Goal: Task Accomplishment & Management: Use online tool/utility

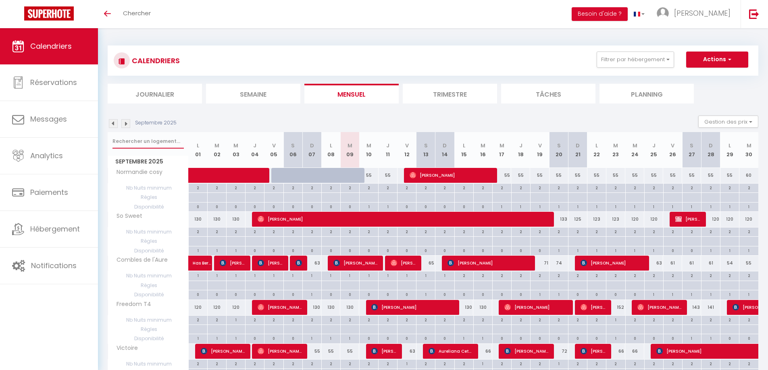
click at [141, 134] on input "text" at bounding box center [147, 141] width 71 height 15
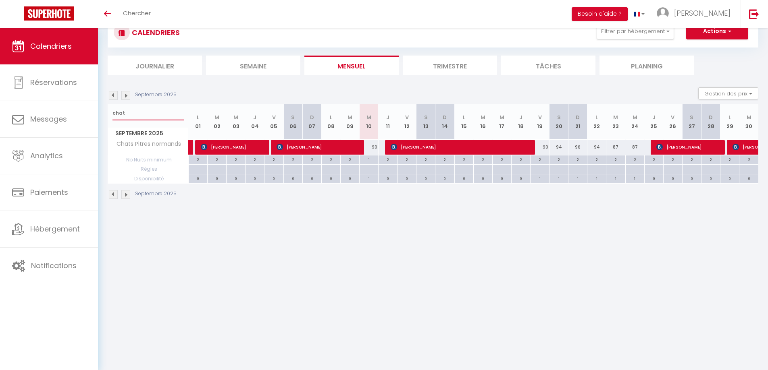
drag, startPoint x: 147, startPoint y: 119, endPoint x: 106, endPoint y: 113, distance: 41.1
click at [106, 113] on div "CALENDRIERS Filtrer par hébergement appart 1 nuit Normandie cosy Victoire Les D…" at bounding box center [433, 108] width 670 height 217
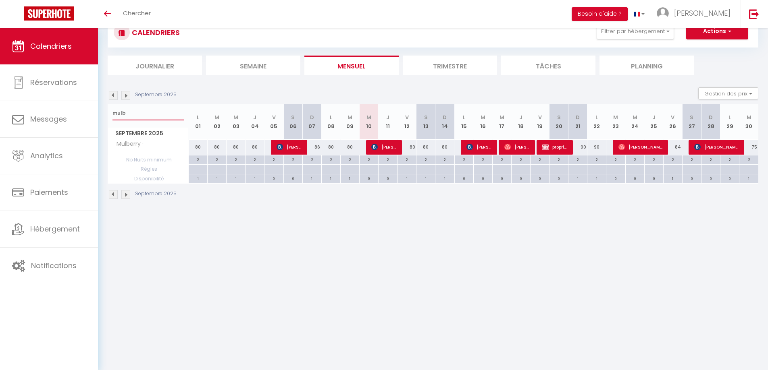
drag, startPoint x: 149, startPoint y: 116, endPoint x: 110, endPoint y: 113, distance: 39.2
click at [110, 113] on div "mulb" at bounding box center [148, 113] width 80 height 19
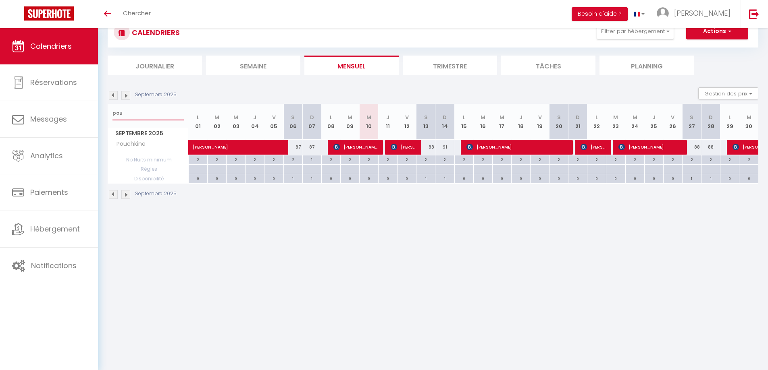
drag, startPoint x: 136, startPoint y: 112, endPoint x: 111, endPoint y: 115, distance: 24.8
click at [111, 115] on div "pou" at bounding box center [148, 113] width 80 height 19
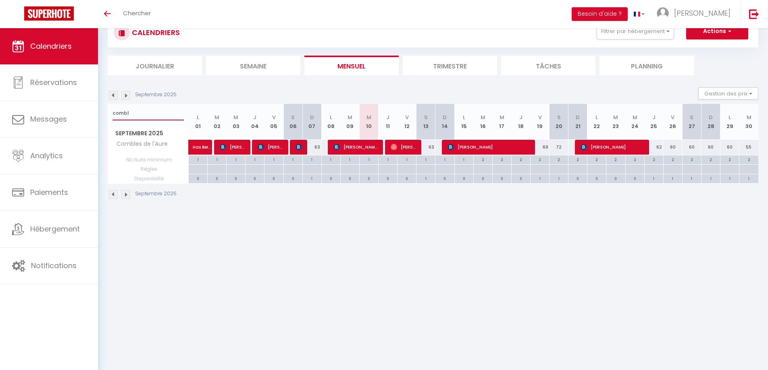
drag, startPoint x: 136, startPoint y: 114, endPoint x: 105, endPoint y: 113, distance: 30.7
click at [105, 113] on div "CALENDRIERS Filtrer par hébergement appart 1 nuit Normandie cosy Victoire Les D…" at bounding box center [433, 108] width 670 height 217
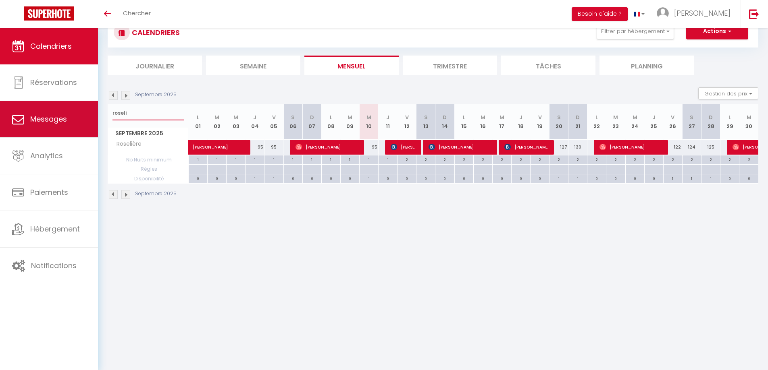
drag, startPoint x: 148, startPoint y: 113, endPoint x: 89, endPoint y: 110, distance: 58.5
click at [89, 110] on div "🟢 Des questions ou besoin d'assistance pour la migration AirBnB? Connectez-vous…" at bounding box center [384, 108] width 768 height 217
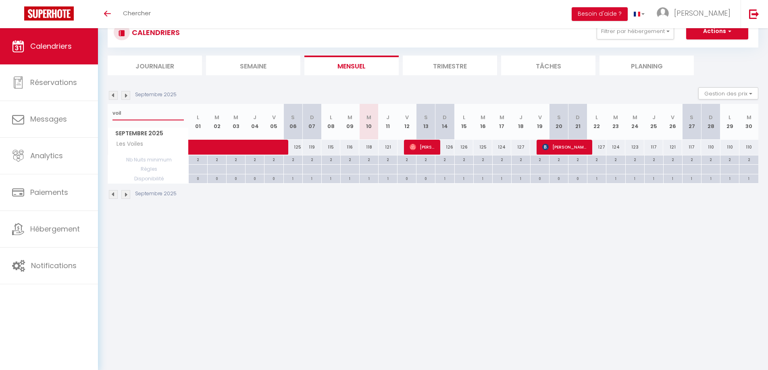
drag, startPoint x: 129, startPoint y: 116, endPoint x: 99, endPoint y: 114, distance: 30.3
click at [99, 114] on div "CALENDRIERS Filtrer par hébergement appart 1 nuit Normandie cosy Victoire Les D…" at bounding box center [433, 108] width 670 height 217
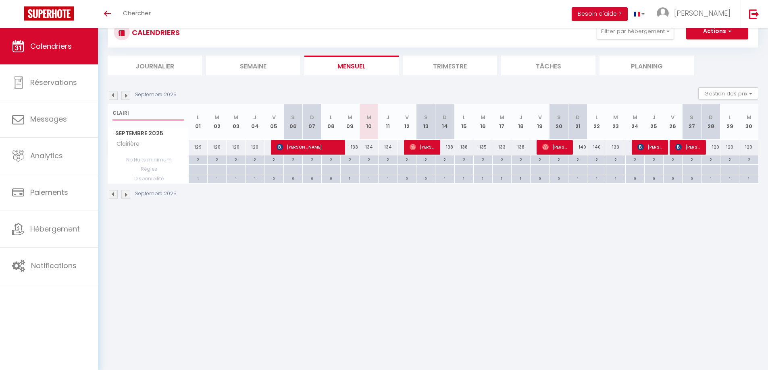
drag, startPoint x: 134, startPoint y: 114, endPoint x: 106, endPoint y: 112, distance: 27.9
click at [106, 112] on div "CALENDRIERS Filtrer par hébergement appart 1 nuit Normandie cosy Victoire Les D…" at bounding box center [433, 108] width 670 height 217
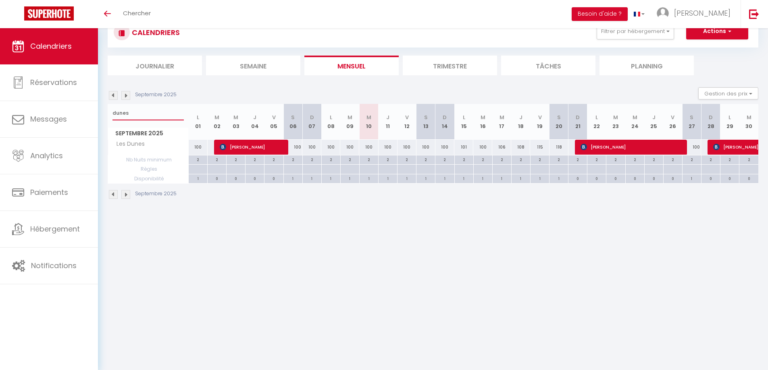
drag, startPoint x: 134, startPoint y: 115, endPoint x: 104, endPoint y: 110, distance: 30.6
click at [104, 110] on div "CALENDRIERS Filtrer par hébergement appart 1 nuit Normandie cosy Victoire Les D…" at bounding box center [433, 108] width 670 height 217
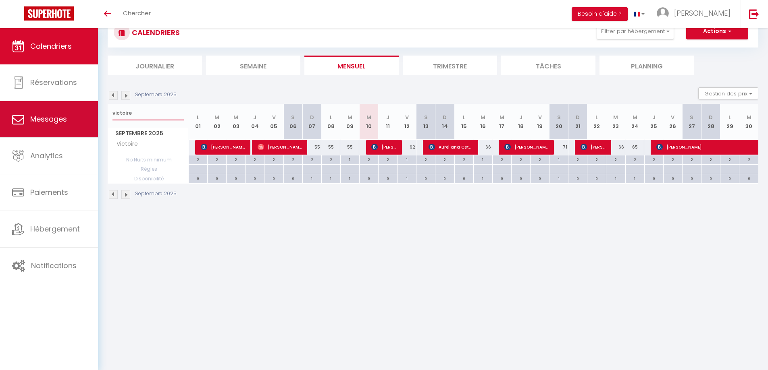
drag, startPoint x: 136, startPoint y: 114, endPoint x: 52, endPoint y: 119, distance: 84.0
click at [52, 119] on div "🟢 Des questions ou besoin d'assistance pour la migration AirBnB? Connectez-vous…" at bounding box center [384, 108] width 768 height 217
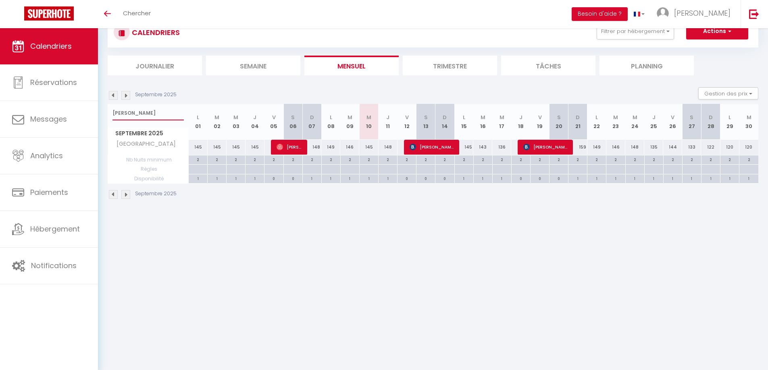
drag, startPoint x: 135, startPoint y: 115, endPoint x: 112, endPoint y: 113, distance: 23.1
click at [112, 113] on div "[PERSON_NAME]" at bounding box center [148, 113] width 80 height 19
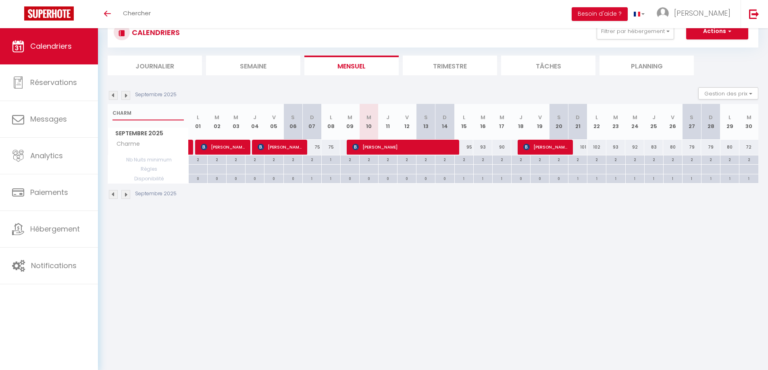
drag, startPoint x: 138, startPoint y: 112, endPoint x: 107, endPoint y: 114, distance: 31.1
click at [107, 114] on div "CALENDRIERS Filtrer par hébergement appart 1 nuit Normandie cosy Victoire Les D…" at bounding box center [433, 108] width 670 height 217
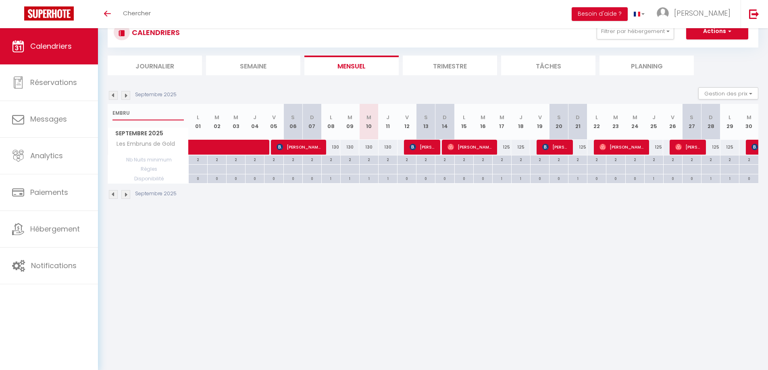
drag, startPoint x: 133, startPoint y: 112, endPoint x: 108, endPoint y: 112, distance: 24.6
click at [108, 112] on div "EMBRU" at bounding box center [148, 113] width 80 height 19
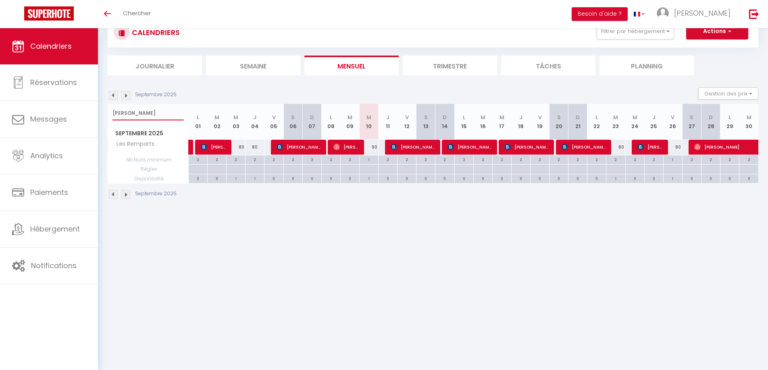
drag, startPoint x: 143, startPoint y: 113, endPoint x: 110, endPoint y: 113, distance: 33.5
click at [110, 113] on div "[PERSON_NAME]" at bounding box center [148, 113] width 80 height 19
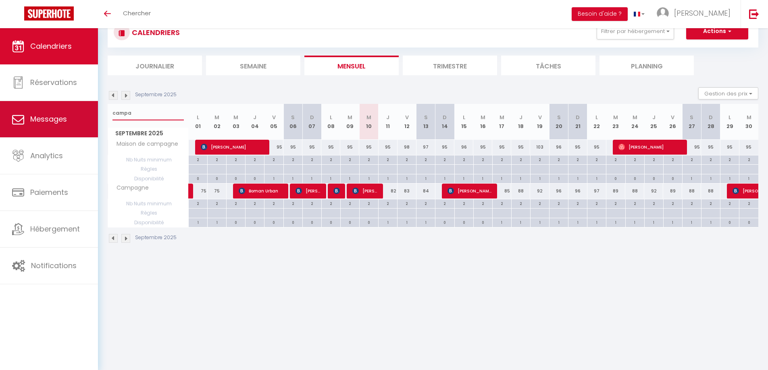
drag, startPoint x: 138, startPoint y: 114, endPoint x: 94, endPoint y: 115, distance: 44.8
click at [94, 116] on div "🟢 Des questions ou besoin d'assistance pour la migration AirBnB? Connectez-vous…" at bounding box center [384, 130] width 768 height 261
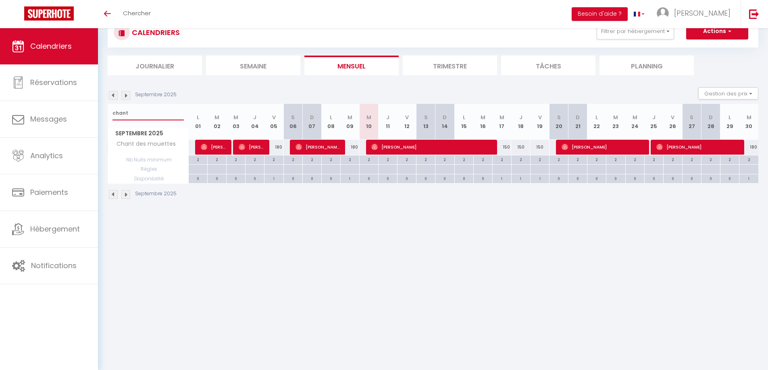
drag, startPoint x: 139, startPoint y: 115, endPoint x: 108, endPoint y: 115, distance: 31.0
click at [108, 115] on div "chant" at bounding box center [148, 113] width 80 height 19
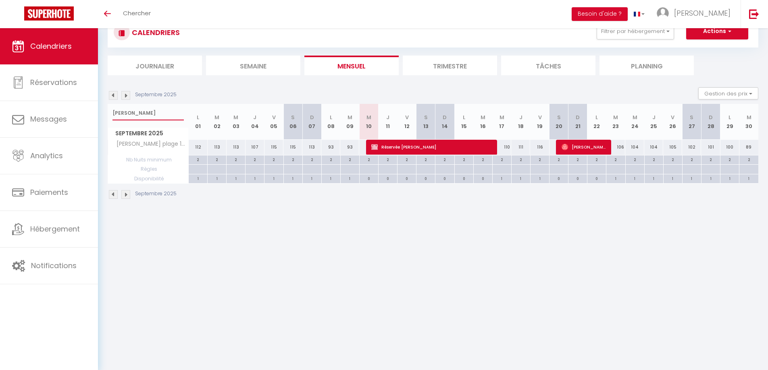
drag, startPoint x: 136, startPoint y: 111, endPoint x: 101, endPoint y: 112, distance: 35.1
click at [101, 112] on div "CALENDRIERS Filtrer par hébergement appart 1 nuit Normandie cosy Victoire Les D…" at bounding box center [433, 108] width 670 height 217
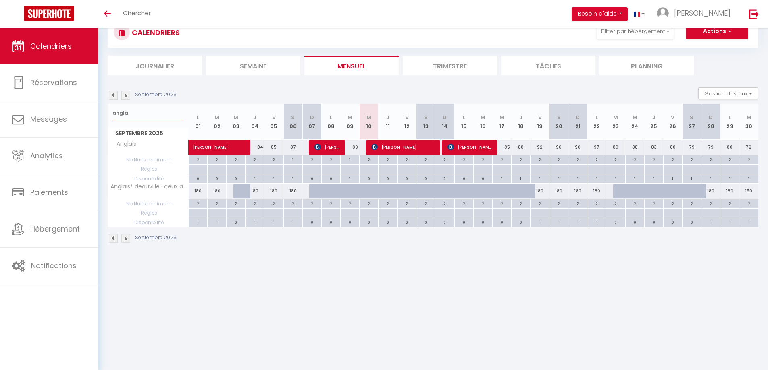
drag, startPoint x: 133, startPoint y: 115, endPoint x: 109, endPoint y: 112, distance: 24.3
click at [109, 112] on div "angla" at bounding box center [148, 113] width 80 height 19
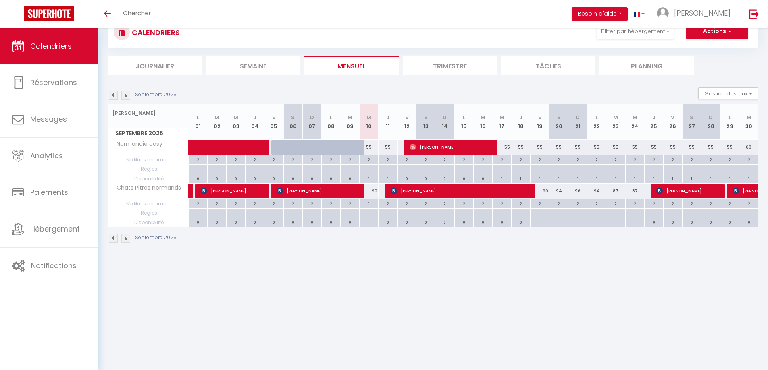
drag, startPoint x: 144, startPoint y: 115, endPoint x: 104, endPoint y: 110, distance: 40.2
click at [104, 110] on div "CALENDRIERS Filtrer par hébergement appart 1 nuit Normandie cosy Victoire Les D…" at bounding box center [433, 130] width 670 height 261
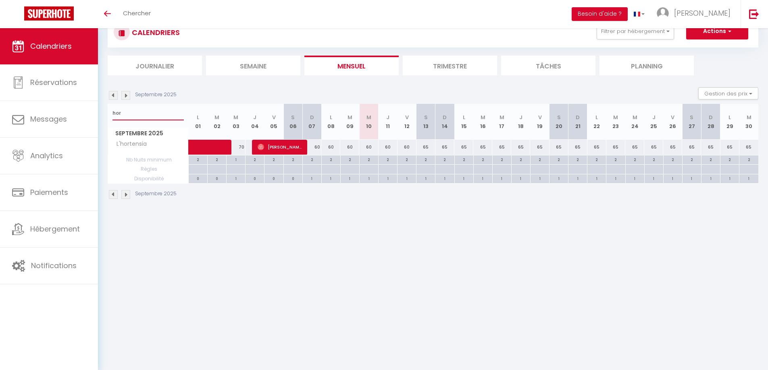
drag, startPoint x: 127, startPoint y: 115, endPoint x: 110, endPoint y: 114, distance: 17.0
click at [110, 114] on div "hor" at bounding box center [148, 113] width 80 height 19
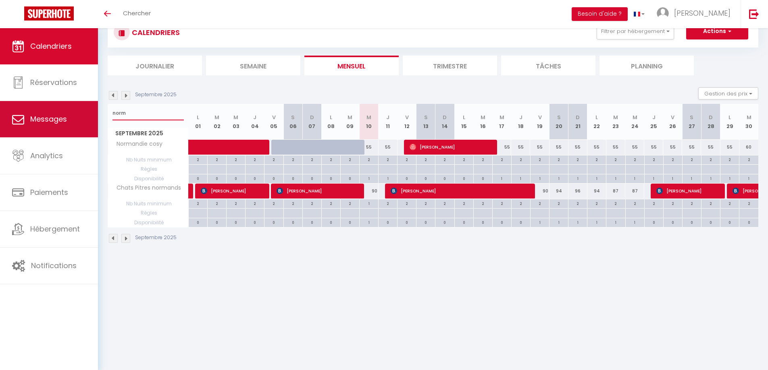
drag, startPoint x: 141, startPoint y: 118, endPoint x: 83, endPoint y: 117, distance: 58.1
click at [83, 117] on div "🟢 Des questions ou besoin d'assistance pour la migration AirBnB? Connectez-vous…" at bounding box center [384, 130] width 768 height 261
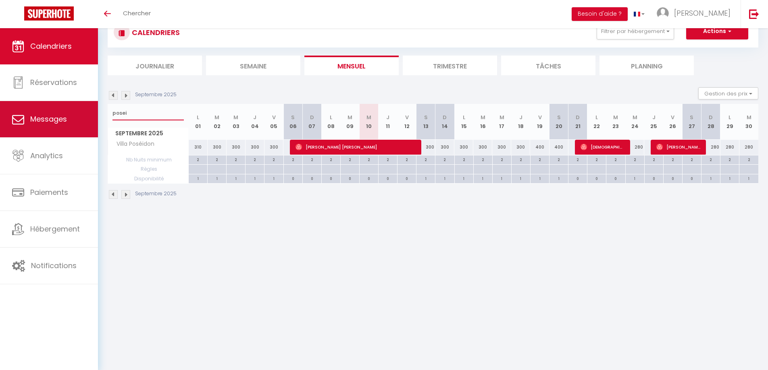
drag, startPoint x: 129, startPoint y: 112, endPoint x: 94, endPoint y: 111, distance: 34.7
click at [94, 111] on div "🟢 Des questions ou besoin d'assistance pour la migration AirBnB? Connectez-vous…" at bounding box center [384, 108] width 768 height 217
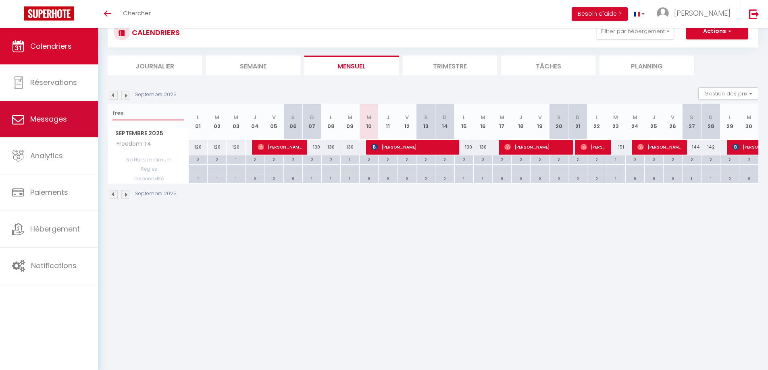
drag, startPoint x: 134, startPoint y: 114, endPoint x: 86, endPoint y: 113, distance: 48.0
click at [86, 113] on div "🟢 Des questions ou besoin d'assistance pour la migration AirBnB? Connectez-vous…" at bounding box center [384, 108] width 768 height 217
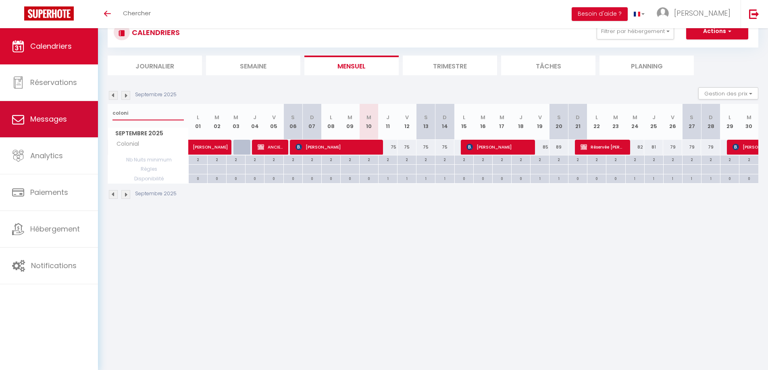
drag, startPoint x: 135, startPoint y: 114, endPoint x: 94, endPoint y: 111, distance: 40.8
click at [94, 111] on div "🟢 Des questions ou besoin d'assistance pour la migration AirBnB? Connectez-vous…" at bounding box center [384, 108] width 768 height 217
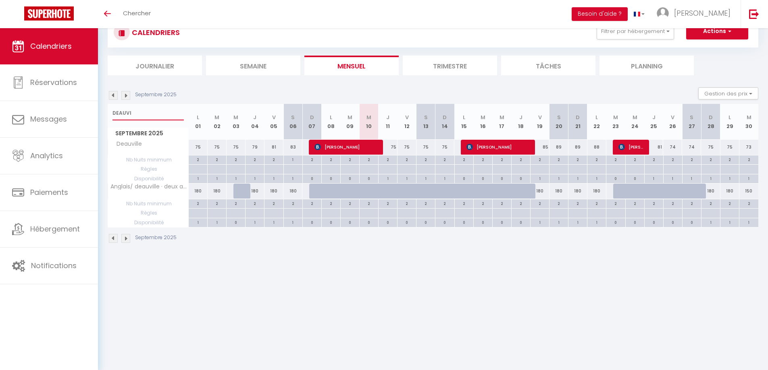
drag, startPoint x: 135, startPoint y: 114, endPoint x: 102, endPoint y: 109, distance: 33.0
click at [100, 109] on div "CALENDRIERS Filtrer par hébergement appart 1 nuit Normandie cosy Victoire Les D…" at bounding box center [433, 130] width 670 height 261
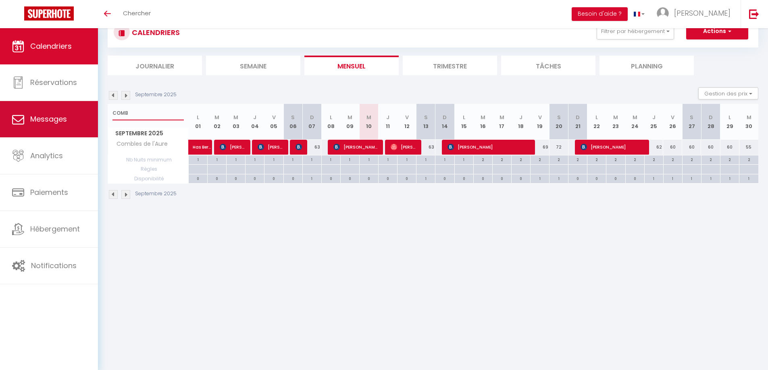
drag, startPoint x: 142, startPoint y: 115, endPoint x: 94, endPoint y: 112, distance: 48.8
click at [94, 112] on div "🟢 Des questions ou besoin d'assistance pour la migration AirBnB? Connectez-vous…" at bounding box center [384, 108] width 768 height 217
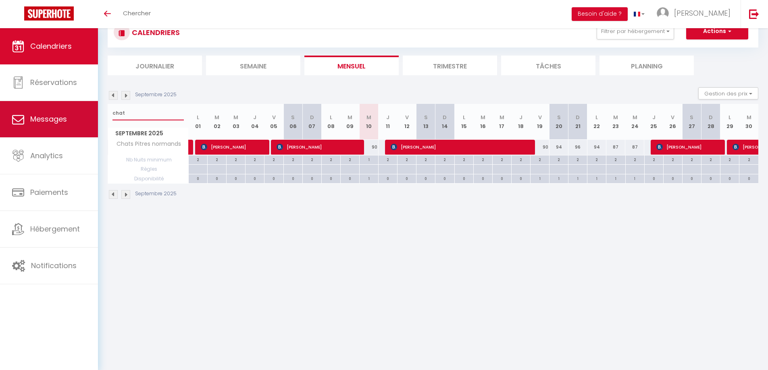
drag, startPoint x: 139, startPoint y: 110, endPoint x: 92, endPoint y: 114, distance: 46.9
click at [92, 114] on div "🟢 Des questions ou besoin d'assistance pour la migration AirBnB? Connectez-vous…" at bounding box center [384, 108] width 768 height 217
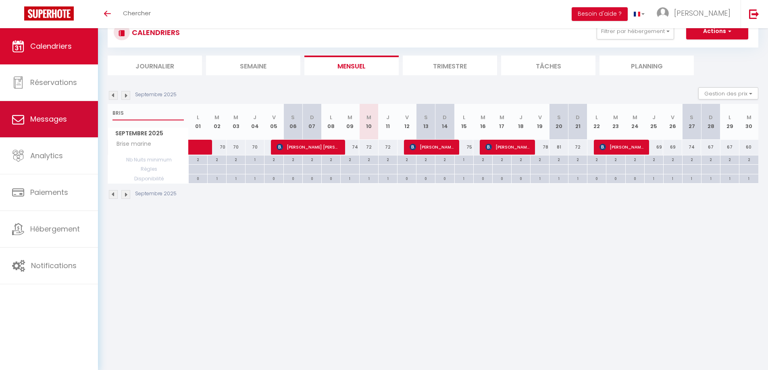
drag, startPoint x: 129, startPoint y: 114, endPoint x: 93, endPoint y: 114, distance: 35.9
click at [92, 114] on div "🟢 Des questions ou besoin d'assistance pour la migration AirBnB? Connectez-vous…" at bounding box center [384, 108] width 768 height 217
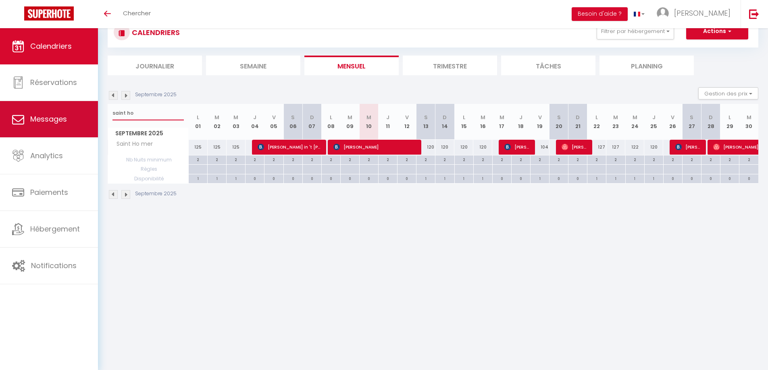
drag, startPoint x: 138, startPoint y: 116, endPoint x: 98, endPoint y: 114, distance: 40.4
click at [98, 114] on div "🟢 Des questions ou besoin d'assistance pour la migration AirBnB? Connectez-vous…" at bounding box center [384, 108] width 768 height 217
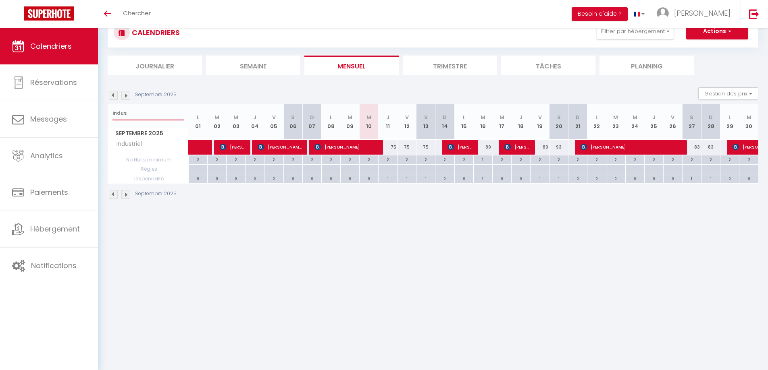
drag, startPoint x: 138, startPoint y: 114, endPoint x: 106, endPoint y: 115, distance: 31.5
click at [106, 115] on div "CALENDRIERS Filtrer par hébergement appart 1 nuit Normandie cosy Victoire Les D…" at bounding box center [433, 108] width 670 height 217
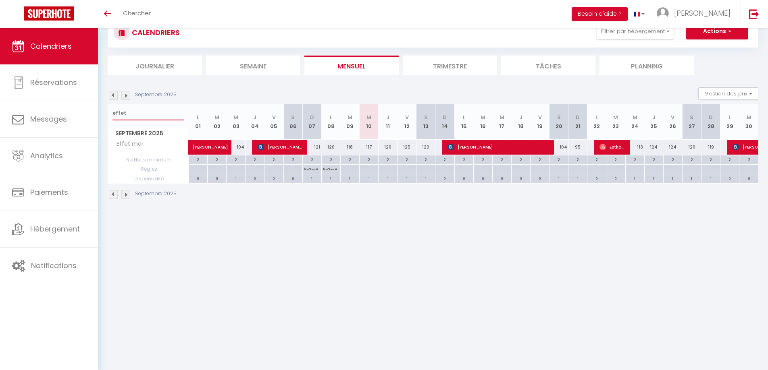
drag, startPoint x: 135, startPoint y: 114, endPoint x: 109, endPoint y: 114, distance: 25.4
click at [109, 114] on div "effet" at bounding box center [148, 113] width 80 height 19
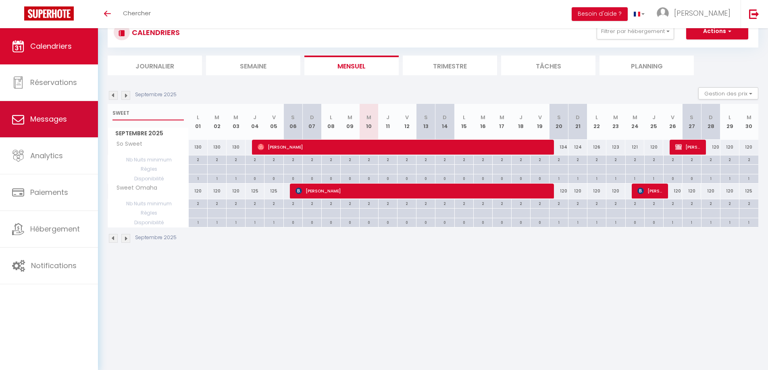
drag, startPoint x: 138, startPoint y: 117, endPoint x: 88, endPoint y: 108, distance: 50.4
click at [88, 108] on div "🟢 Des questions ou besoin d'assistance pour la migration AirBnB? Connectez-vous…" at bounding box center [384, 130] width 768 height 261
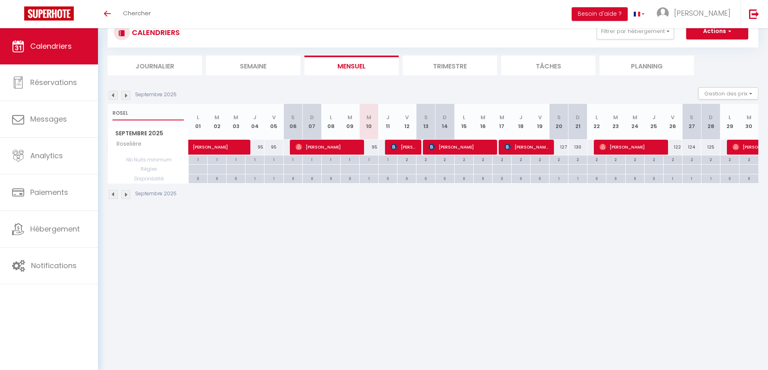
drag, startPoint x: 129, startPoint y: 116, endPoint x: 111, endPoint y: 114, distance: 17.8
click at [111, 114] on div "ROSEL" at bounding box center [148, 113] width 80 height 19
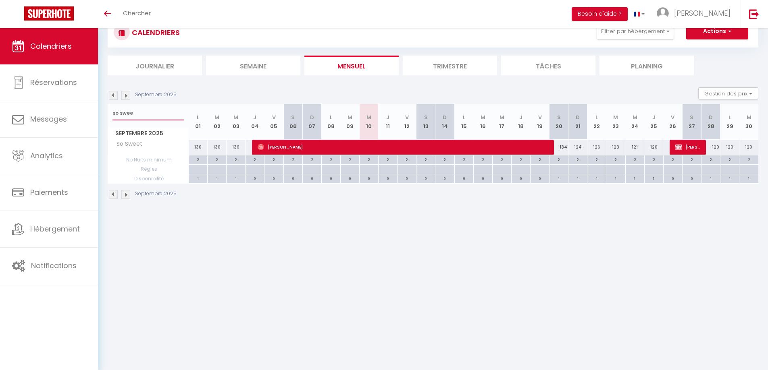
drag, startPoint x: 140, startPoint y: 114, endPoint x: 111, endPoint y: 111, distance: 29.5
click at [111, 111] on div "so swee" at bounding box center [148, 113] width 80 height 19
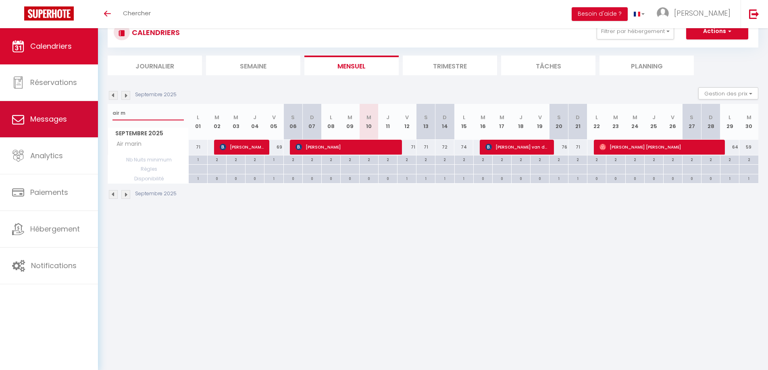
drag, startPoint x: 140, startPoint y: 115, endPoint x: 86, endPoint y: 115, distance: 53.6
click at [86, 115] on div "🟢 Des questions ou besoin d'assistance pour la migration AirBnB? Connectez-vous…" at bounding box center [384, 108] width 768 height 217
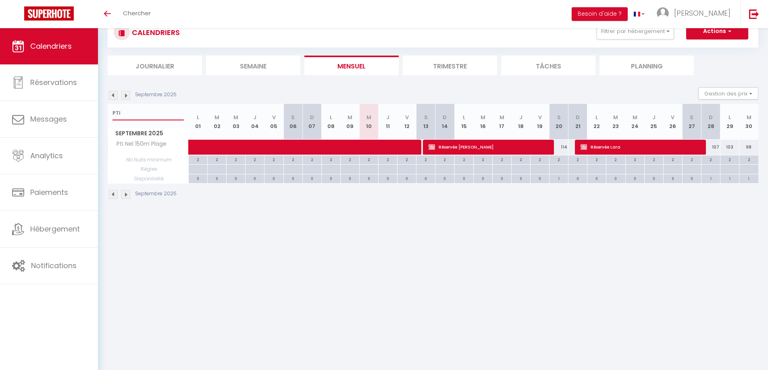
drag, startPoint x: 125, startPoint y: 112, endPoint x: 107, endPoint y: 115, distance: 18.3
click at [107, 115] on div "CALENDRIERS Filtrer par hébergement appart 1 nuit Normandie cosy Victoire Les D…" at bounding box center [433, 108] width 670 height 217
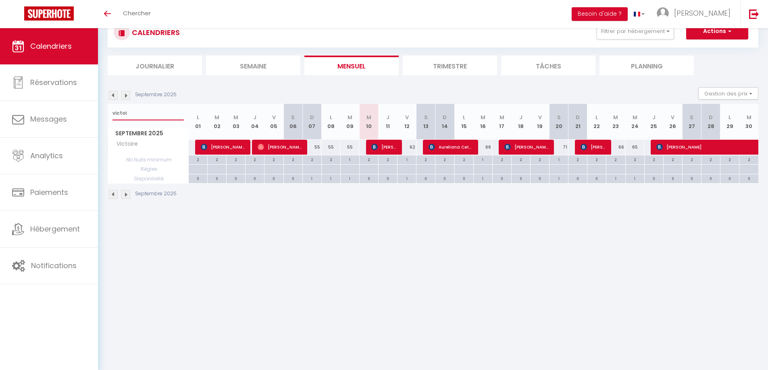
drag, startPoint x: 138, startPoint y: 111, endPoint x: 114, endPoint y: 112, distance: 24.2
click at [114, 112] on input "victoi" at bounding box center [147, 113] width 71 height 15
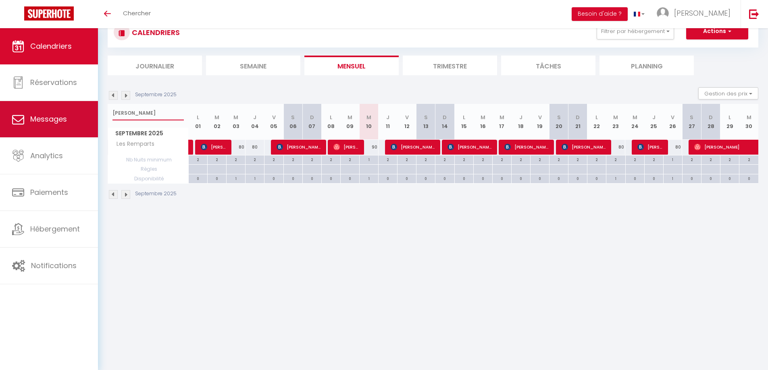
drag, startPoint x: 136, startPoint y: 117, endPoint x: 95, endPoint y: 109, distance: 41.9
click at [95, 110] on div "🟢 Des questions ou besoin d'assistance pour la migration AirBnB? Connectez-vous…" at bounding box center [384, 108] width 768 height 217
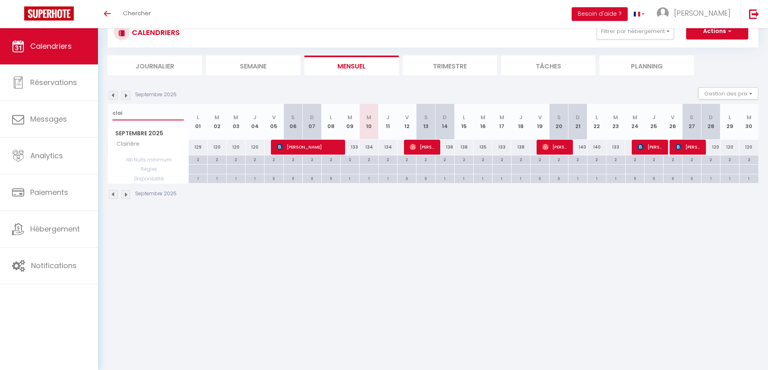
drag, startPoint x: 128, startPoint y: 112, endPoint x: 104, endPoint y: 112, distance: 24.2
click at [104, 112] on div "CALENDRIERS Filtrer par hébergement appart 1 nuit Normandie cosy Victoire Les D…" at bounding box center [433, 108] width 670 height 217
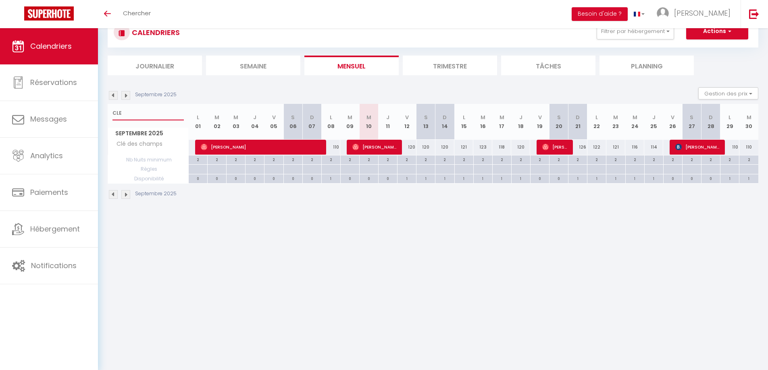
drag, startPoint x: 127, startPoint y: 113, endPoint x: 103, endPoint y: 112, distance: 24.6
click at [103, 112] on div "CALENDRIERS Filtrer par hébergement appart 1 nuit Normandie cosy Victoire Les D…" at bounding box center [433, 108] width 670 height 217
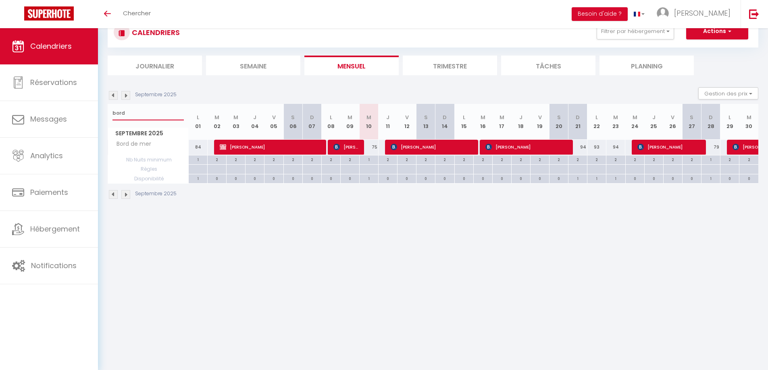
drag, startPoint x: 126, startPoint y: 112, endPoint x: 109, endPoint y: 111, distance: 16.9
click at [109, 111] on div "bord" at bounding box center [148, 113] width 80 height 19
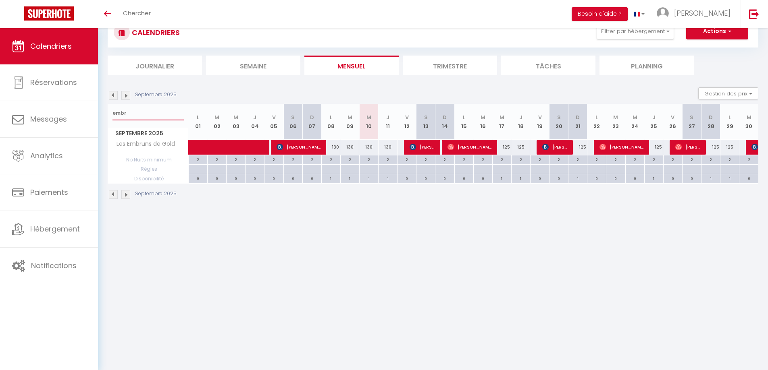
drag, startPoint x: 128, startPoint y: 112, endPoint x: 105, endPoint y: 111, distance: 23.0
click at [104, 112] on div "CALENDRIERS Filtrer par hébergement appart 1 nuit Normandie cosy Victoire Les D…" at bounding box center [433, 108] width 670 height 217
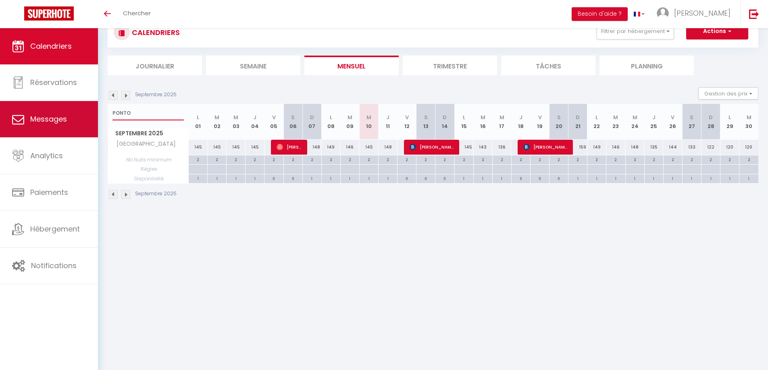
drag, startPoint x: 140, startPoint y: 112, endPoint x: 85, endPoint y: 114, distance: 54.5
click at [85, 114] on div "🟢 Des questions ou besoin d'assistance pour la migration AirBnB? Connectez-vous…" at bounding box center [384, 108] width 768 height 217
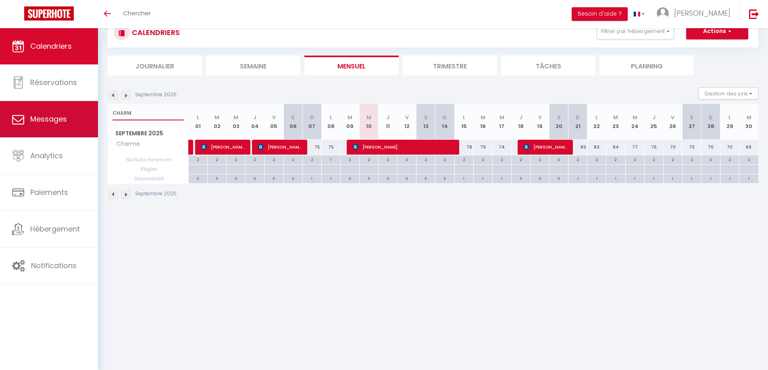
drag, startPoint x: 137, startPoint y: 113, endPoint x: 81, endPoint y: 106, distance: 56.1
click at [81, 106] on div "🟢 Des questions ou besoin d'assistance pour la migration AirBnB? Connectez-vous…" at bounding box center [384, 108] width 768 height 217
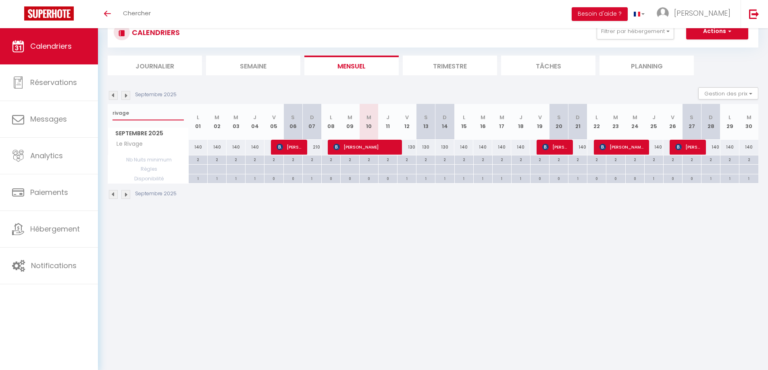
drag, startPoint x: 135, startPoint y: 114, endPoint x: 108, endPoint y: 112, distance: 27.1
click at [108, 112] on div "rivage" at bounding box center [148, 113] width 80 height 19
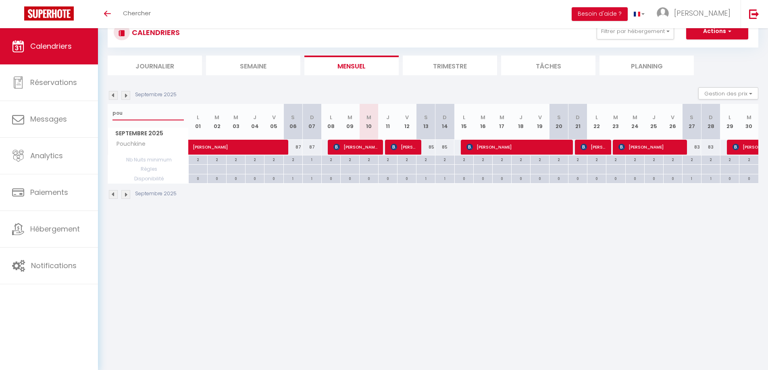
drag, startPoint x: 152, startPoint y: 115, endPoint x: 107, endPoint y: 114, distance: 45.2
click at [107, 114] on div "CALENDRIERS Filtrer par hébergement appart 1 nuit Normandie cosy Victoire Les D…" at bounding box center [433, 108] width 670 height 217
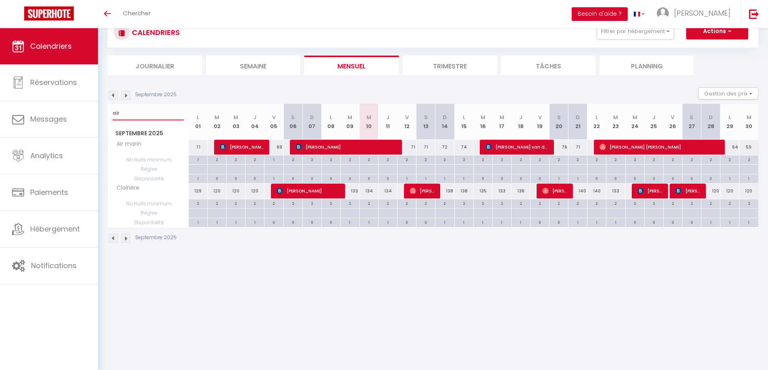
drag, startPoint x: 133, startPoint y: 113, endPoint x: 106, endPoint y: 112, distance: 27.1
click at [106, 112] on div "CALENDRIERS Filtrer par hébergement appart 1 nuit Normandie cosy Victoire Les D…" at bounding box center [433, 130] width 670 height 261
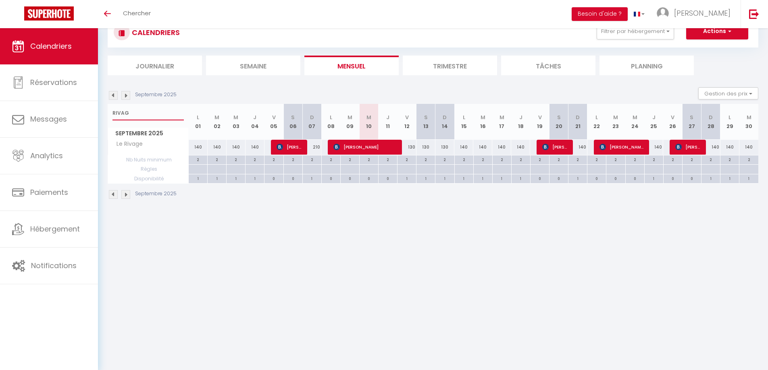
drag, startPoint x: 133, startPoint y: 114, endPoint x: 103, endPoint y: 111, distance: 30.7
click at [103, 111] on div "CALENDRIERS Filtrer par hébergement appart 1 nuit Normandie cosy Victoire Les D…" at bounding box center [433, 108] width 670 height 217
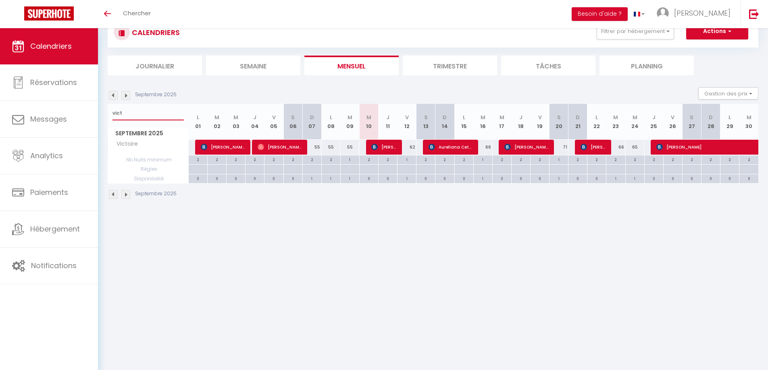
drag, startPoint x: 129, startPoint y: 113, endPoint x: 99, endPoint y: 113, distance: 29.8
click at [99, 113] on div "CALENDRIERS Filtrer par hébergement appart 1 nuit Normandie cosy Victoire Les D…" at bounding box center [433, 108] width 670 height 217
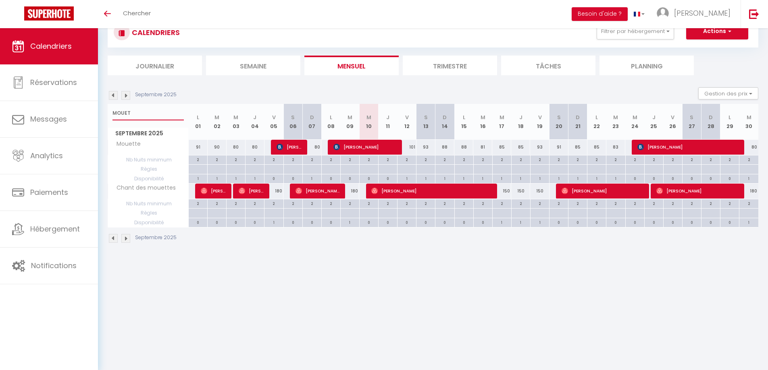
drag, startPoint x: 138, startPoint y: 114, endPoint x: 108, endPoint y: 114, distance: 29.8
click at [108, 114] on div "MOUET" at bounding box center [148, 113] width 80 height 19
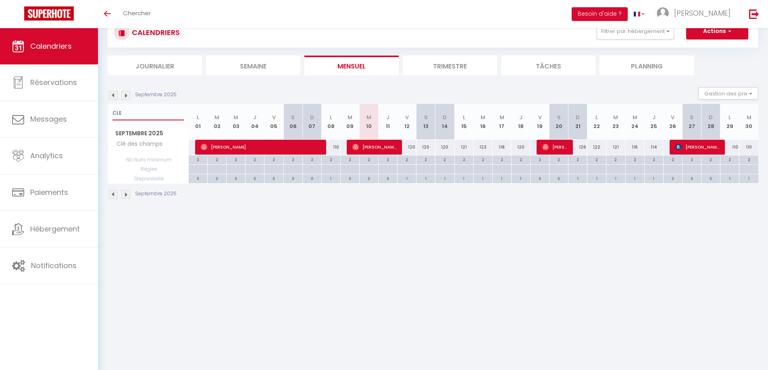
drag, startPoint x: 133, startPoint y: 113, endPoint x: 103, endPoint y: 118, distance: 31.0
click at [103, 118] on div "CALENDRIERS Filtrer par hébergement appart 1 nuit Normandie cosy Victoire Les D…" at bounding box center [433, 108] width 670 height 217
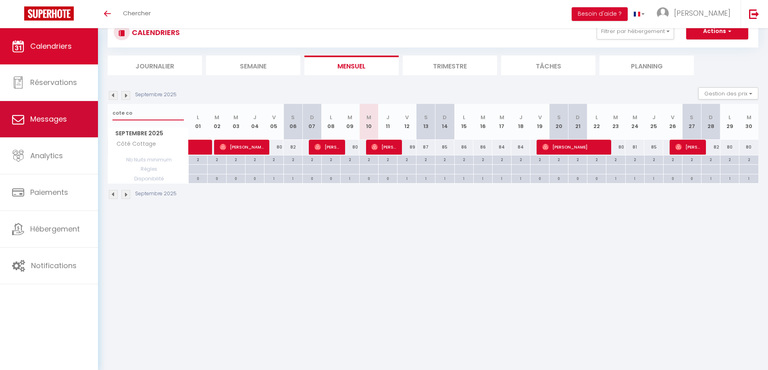
drag, startPoint x: 133, startPoint y: 116, endPoint x: 94, endPoint y: 114, distance: 38.3
click at [94, 114] on div "🟢 Des questions ou besoin d'assistance pour la migration AirBnB? Connectez-vous…" at bounding box center [384, 108] width 768 height 217
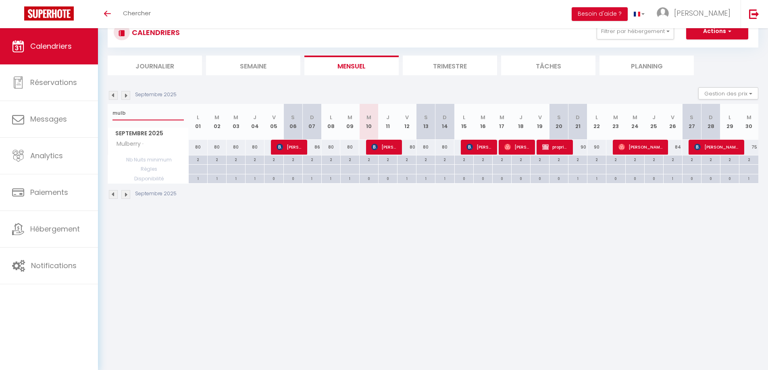
type input "mulb"
